Goal: Transaction & Acquisition: Purchase product/service

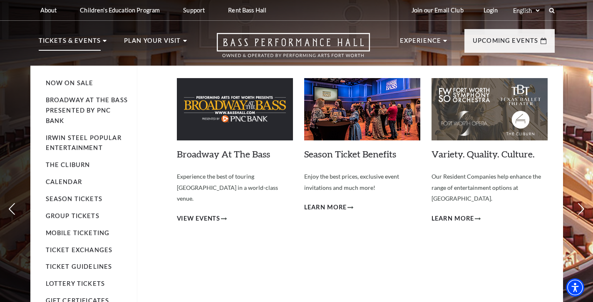
click at [195, 201] on div "Broadway At The Bass Empty heading Experience the best of touring Broadway in a…" at bounding box center [235, 192] width 116 height 228
click at [197, 214] on span "View Events" at bounding box center [199, 219] width 44 height 10
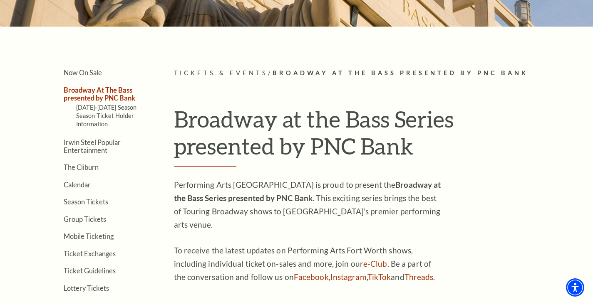
scroll to position [155, 0]
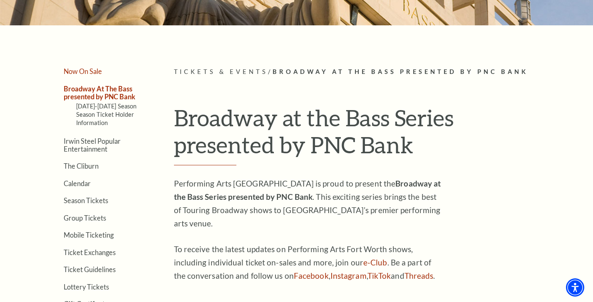
click at [96, 71] on link "Now On Sale" at bounding box center [83, 71] width 38 height 8
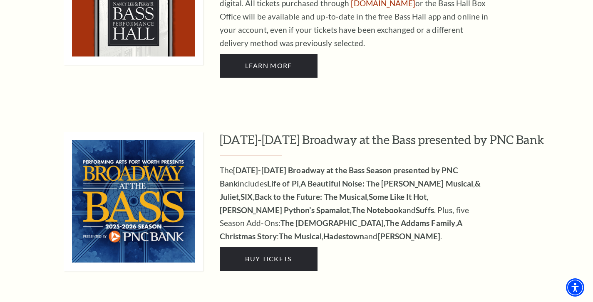
scroll to position [688, 0]
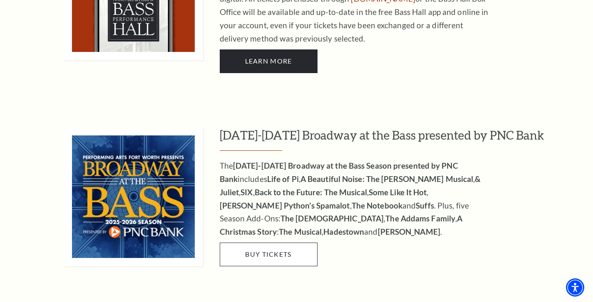
click at [284, 250] on span "Buy Tickets" at bounding box center [268, 254] width 46 height 8
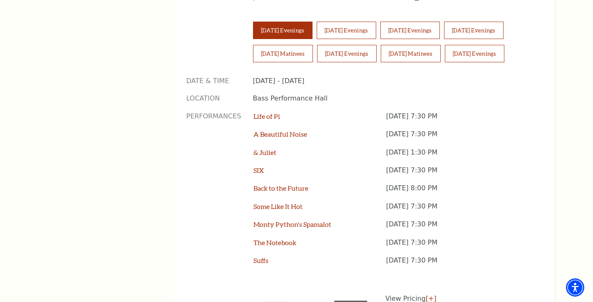
scroll to position [633, 0]
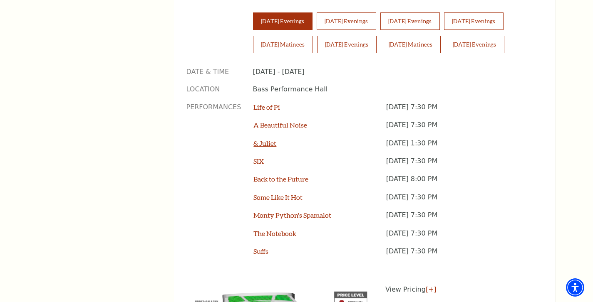
click at [264, 139] on link "& Juliet" at bounding box center [264, 143] width 23 height 8
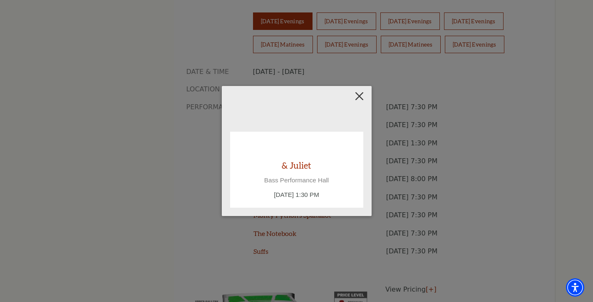
click at [358, 96] on button "Close" at bounding box center [359, 96] width 16 height 16
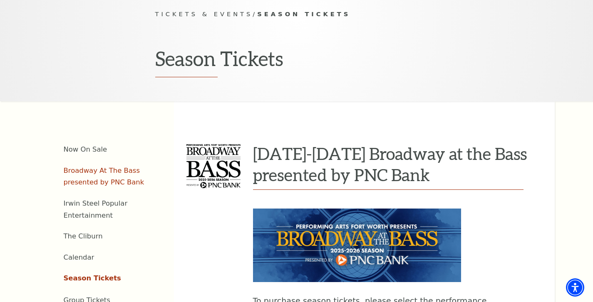
scroll to position [199, 0]
click at [95, 146] on link "Now On Sale" at bounding box center [86, 150] width 44 height 8
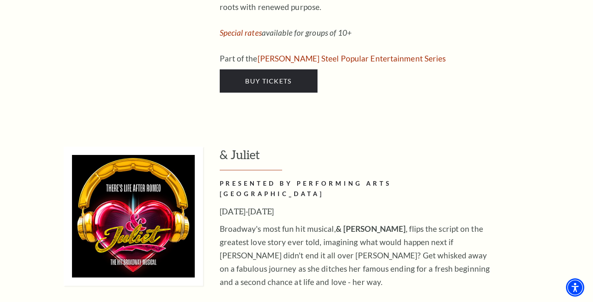
scroll to position [2737, 0]
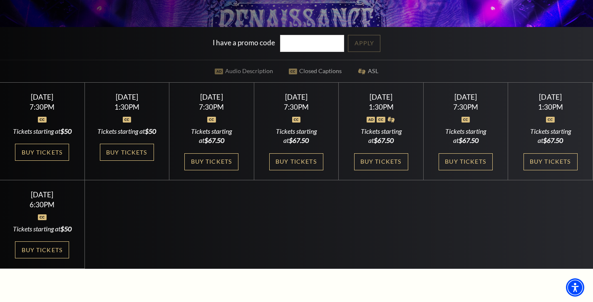
scroll to position [213, 0]
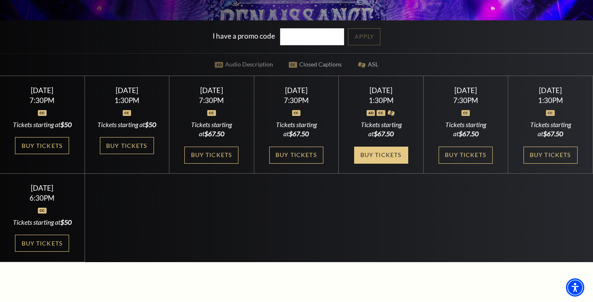
click at [386, 164] on link "Buy Tickets" at bounding box center [381, 155] width 54 height 17
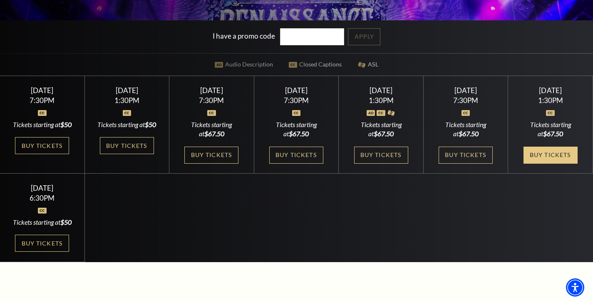
click at [554, 164] on link "Buy Tickets" at bounding box center [550, 155] width 54 height 17
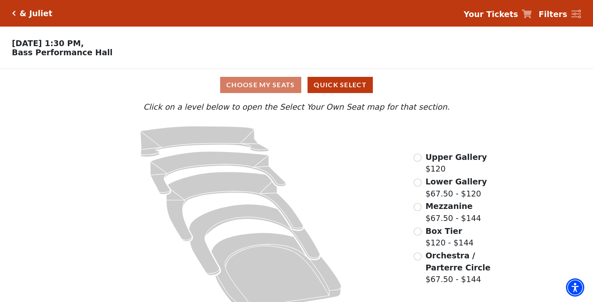
click at [415, 255] on input "Orchestra / Parterre Circle$67.50 - $144\a" at bounding box center [418, 257] width 8 height 8
click at [421, 258] on input "Orchestra / Parterre Circle$67.50 - $144\a" at bounding box center [418, 257] width 8 height 8
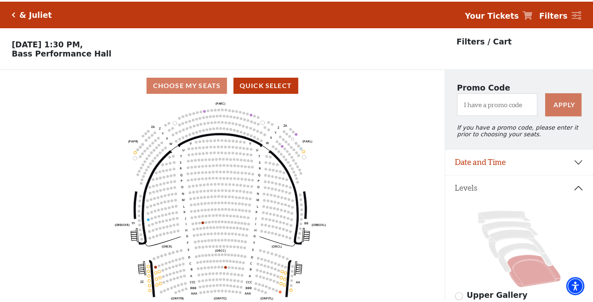
scroll to position [39, 0]
